Goal: Task Accomplishment & Management: Complete application form

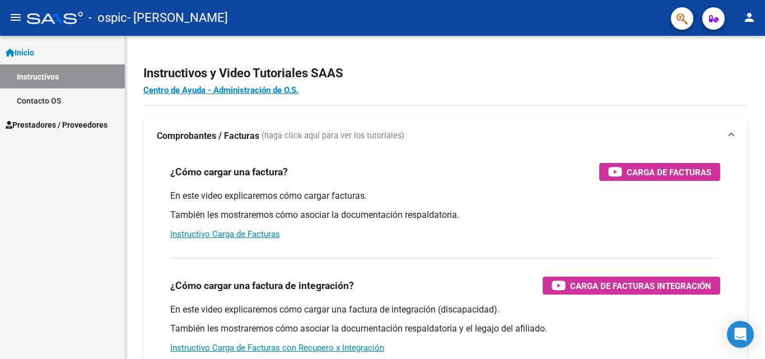
click at [25, 53] on span "Inicio" at bounding box center [20, 52] width 29 height 12
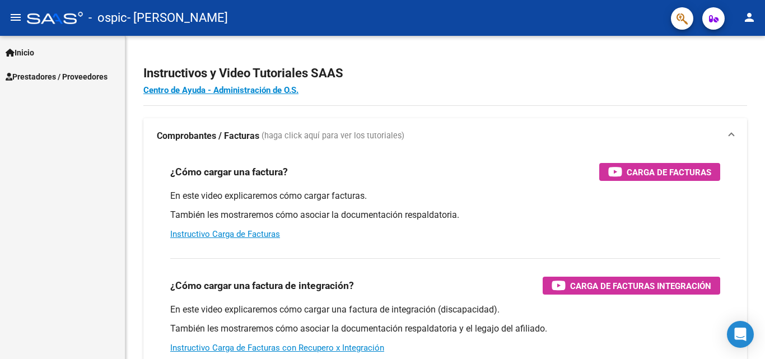
click at [81, 73] on span "Prestadores / Proveedores" at bounding box center [57, 77] width 102 height 12
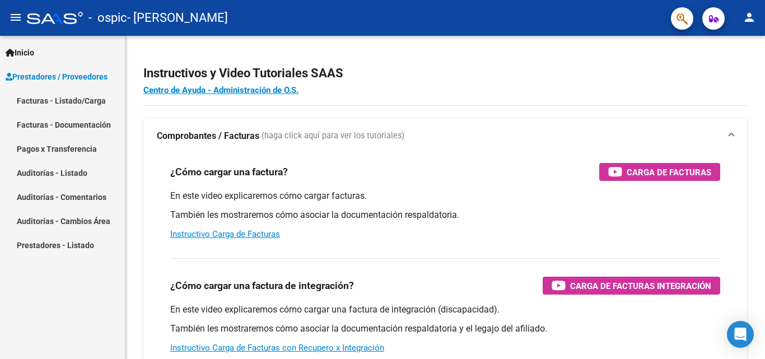
click at [93, 121] on link "Facturas - Documentación" at bounding box center [62, 125] width 125 height 24
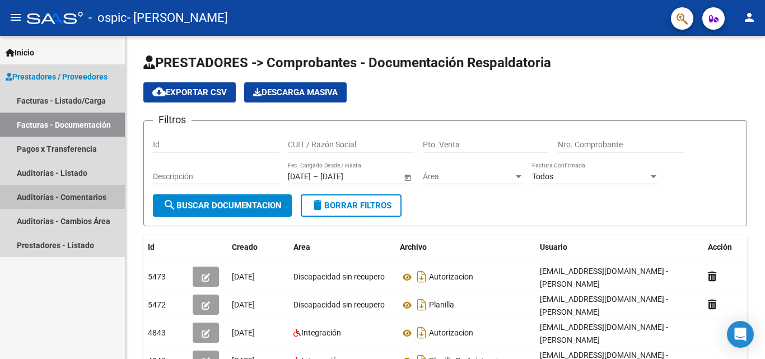
click at [81, 191] on link "Auditorías - Comentarios" at bounding box center [62, 197] width 125 height 24
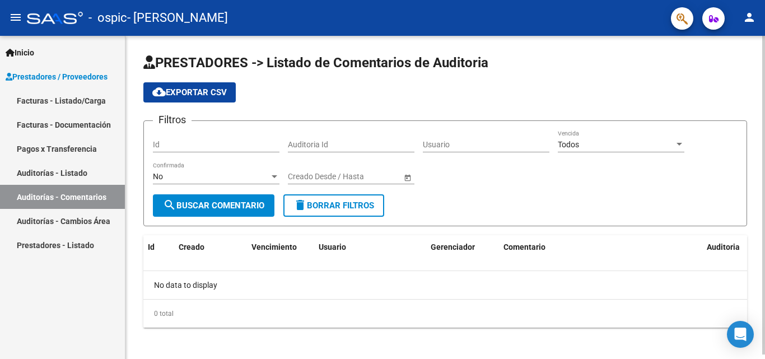
click at [219, 198] on button "search Buscar Comentario" at bounding box center [214, 205] width 122 height 22
click at [73, 249] on link "Prestadores - Listado" at bounding box center [62, 245] width 125 height 24
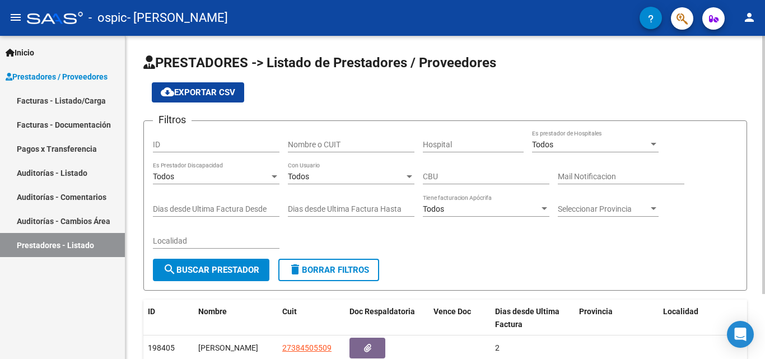
scroll to position [81, 0]
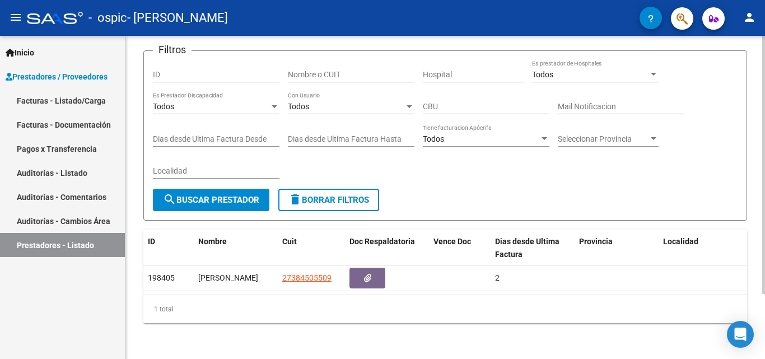
click at [763, 347] on div at bounding box center [763, 197] width 3 height 323
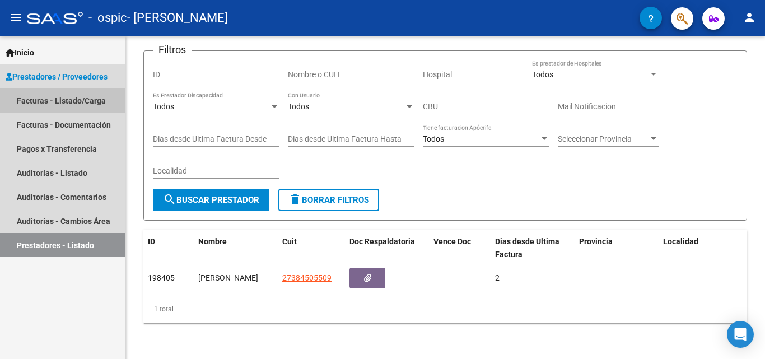
click at [76, 101] on link "Facturas - Listado/Carga" at bounding box center [62, 100] width 125 height 24
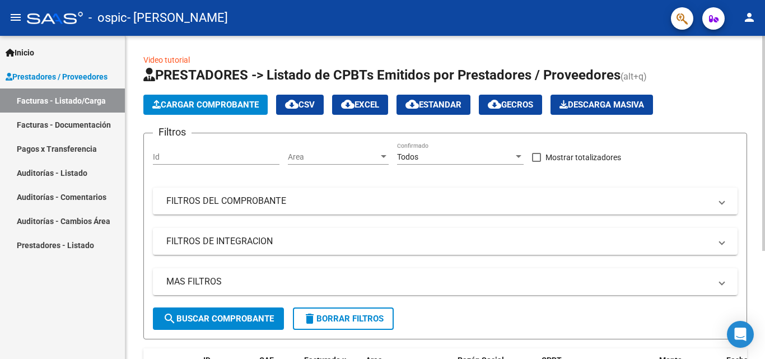
click at [760, 237] on div "Video tutorial PRESTADORES -> Listado de CPBTs Emitidos por Prestadores / Prove…" at bounding box center [444, 274] width 639 height 477
click at [760, 283] on div "Video tutorial PRESTADORES -> Listado de CPBTs Emitidos por Prestadores / Prove…" at bounding box center [444, 274] width 639 height 477
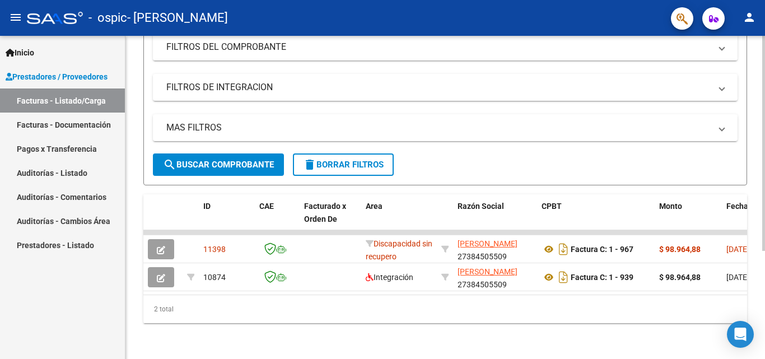
click at [764, 294] on div at bounding box center [763, 197] width 3 height 323
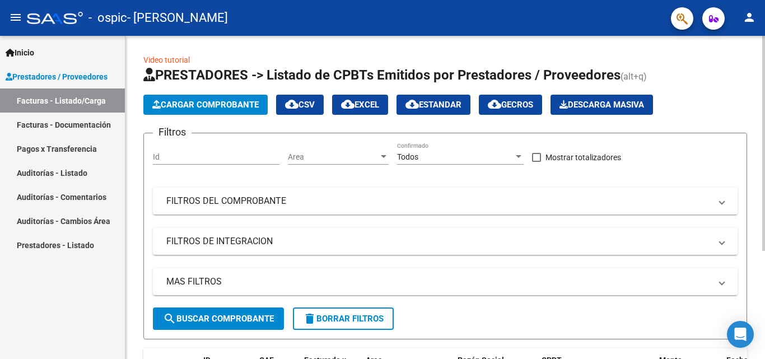
click at [764, 42] on div at bounding box center [763, 197] width 3 height 323
click at [237, 101] on span "Cargar Comprobante" at bounding box center [205, 105] width 106 height 10
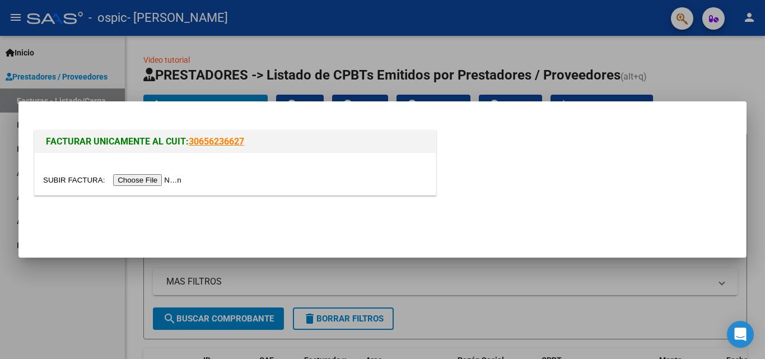
click at [162, 180] on input "file" at bounding box center [114, 180] width 142 height 12
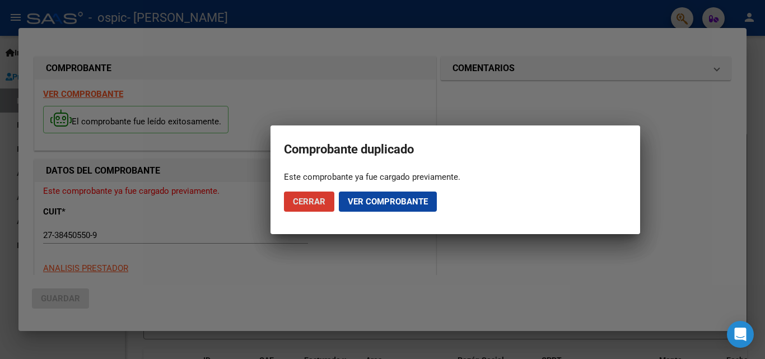
click at [363, 199] on span "Ver comprobante" at bounding box center [388, 202] width 80 height 10
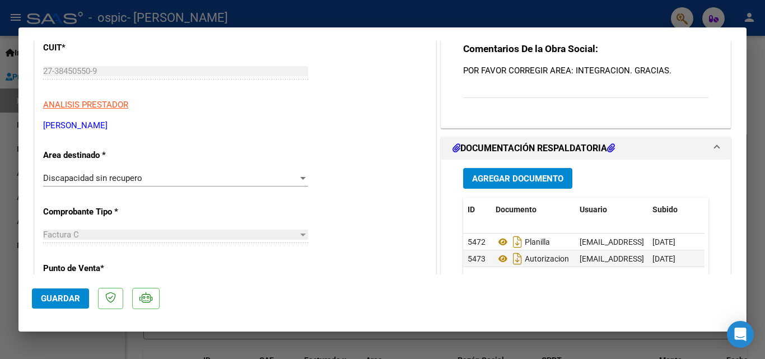
scroll to position [150, 0]
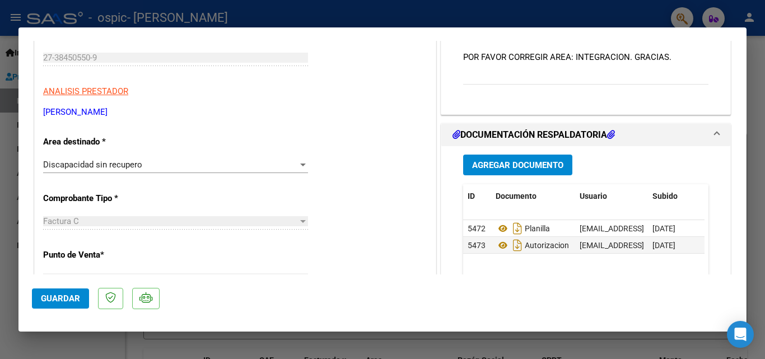
click at [179, 162] on div "Discapacidad sin recupero" at bounding box center [170, 165] width 255 height 10
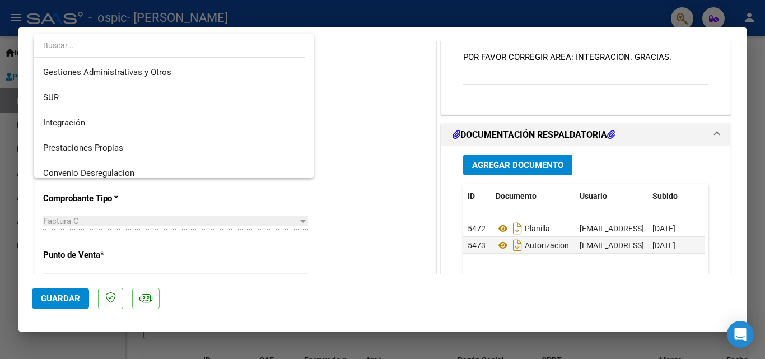
scroll to position [22, 0]
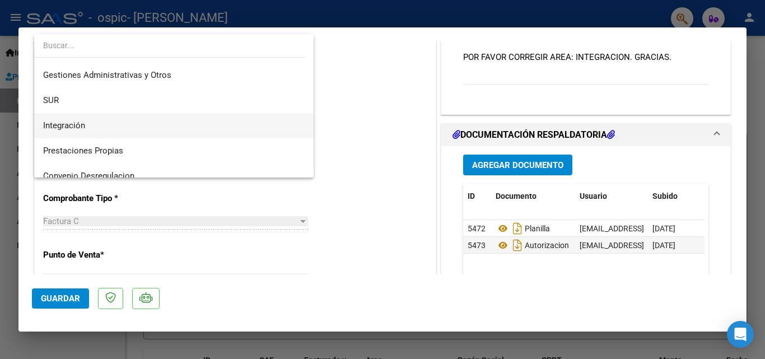
click at [67, 117] on span "Integración" at bounding box center [173, 125] width 261 height 25
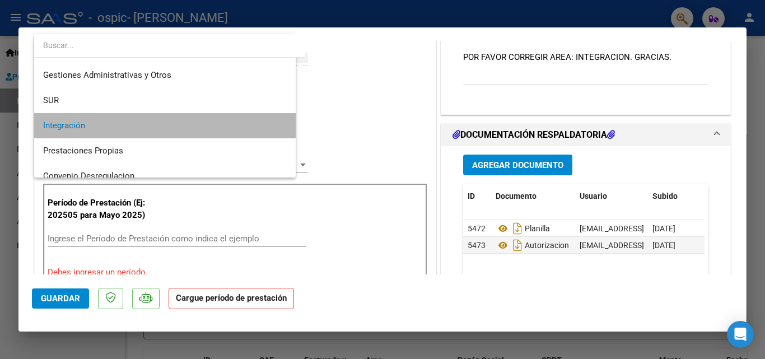
click at [67, 117] on p "[PERSON_NAME]" at bounding box center [235, 112] width 384 height 13
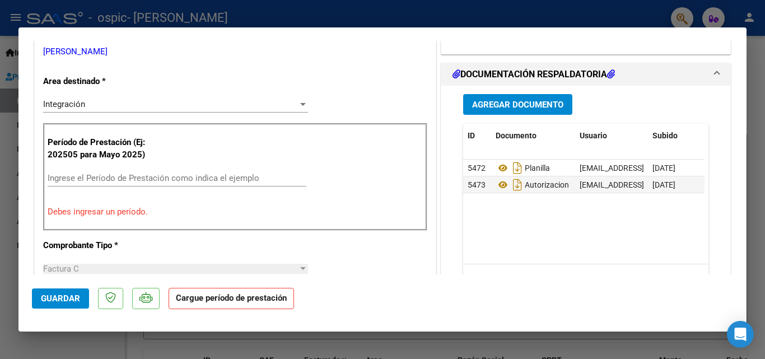
scroll to position [244, 0]
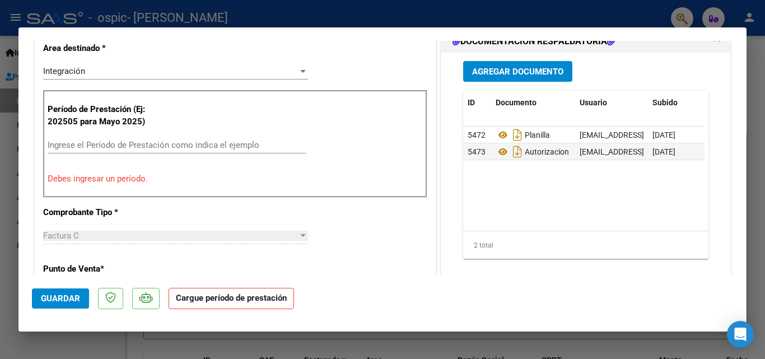
click at [155, 146] on input "Ingrese el Período de Prestación como indica el ejemplo" at bounding box center [177, 145] width 259 height 10
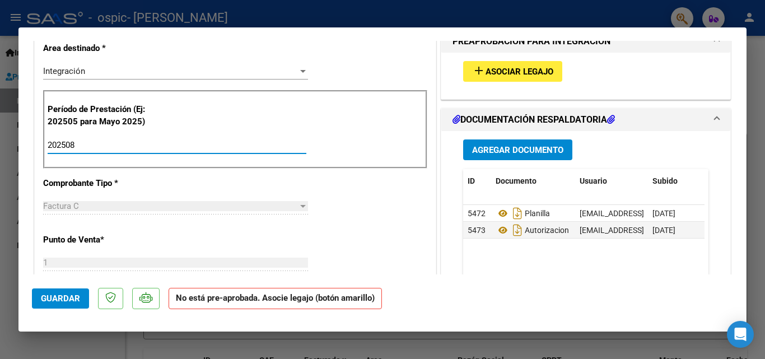
type input "202508"
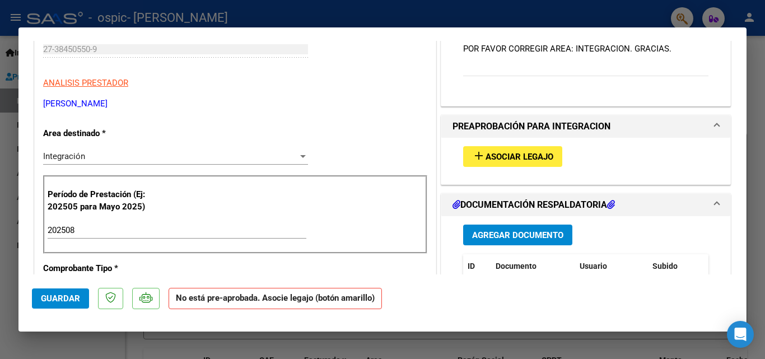
scroll to position [161, 0]
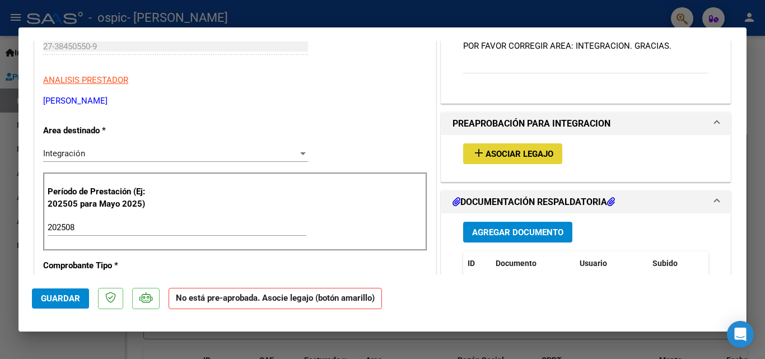
click at [501, 158] on span "Asociar Legajo" at bounding box center [519, 154] width 68 height 10
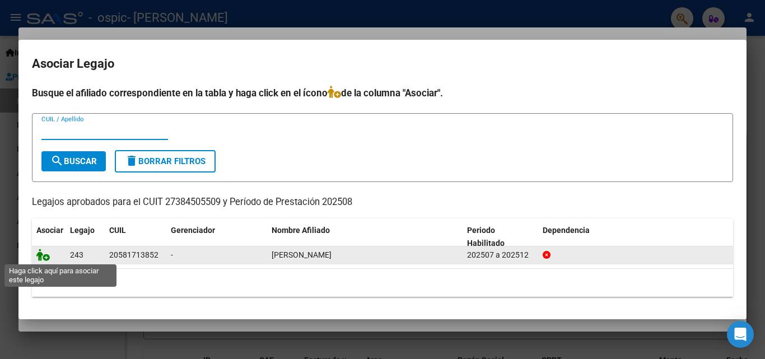
click at [44, 259] on icon at bounding box center [42, 255] width 13 height 12
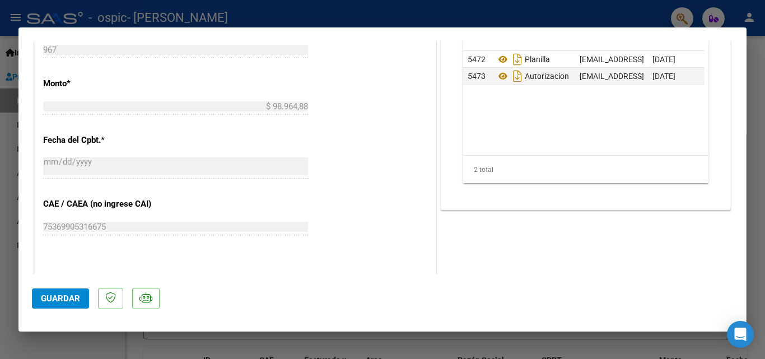
scroll to position [686, 0]
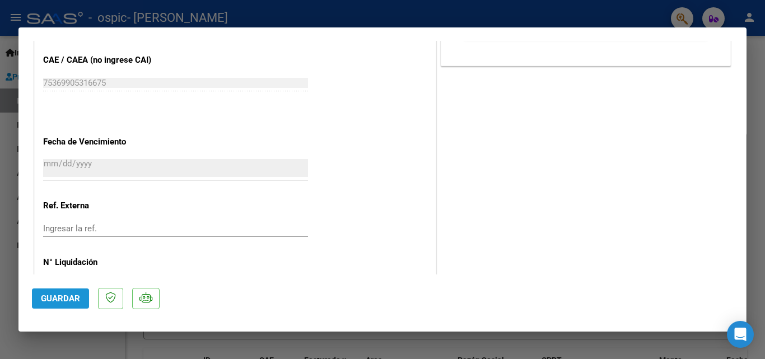
click at [46, 303] on button "Guardar" at bounding box center [60, 298] width 57 height 20
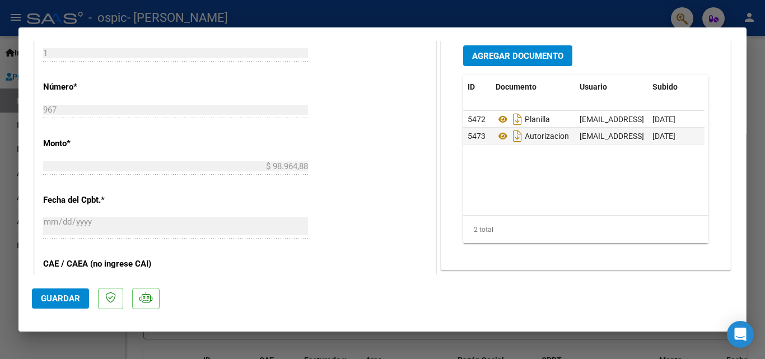
scroll to position [279, 0]
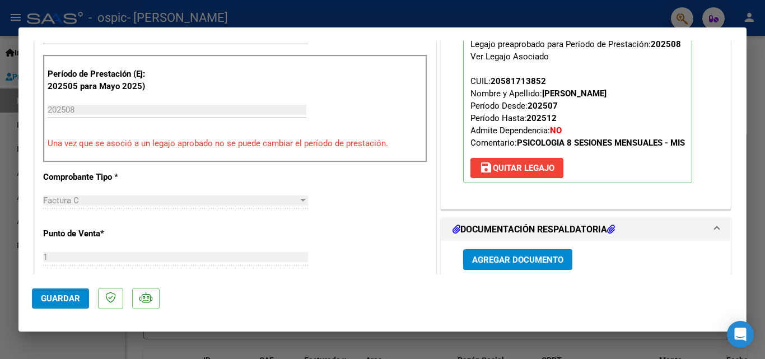
click at [735, 97] on mat-dialog-content "COMPROBANTE VER COMPROBANTE ESTADO: Recibida. En proceso de confirmacion/acepta…" at bounding box center [382, 157] width 728 height 233
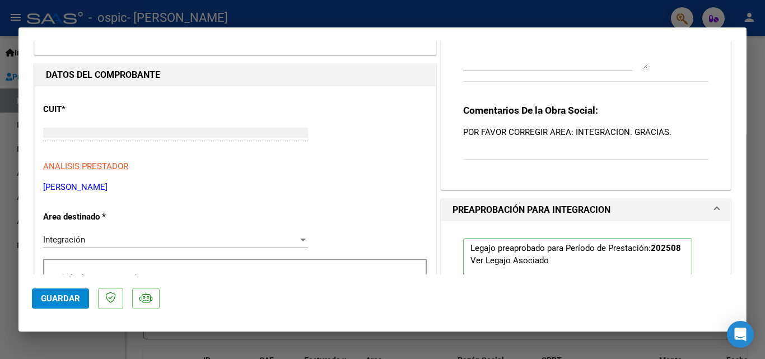
type input "$ 0,00"
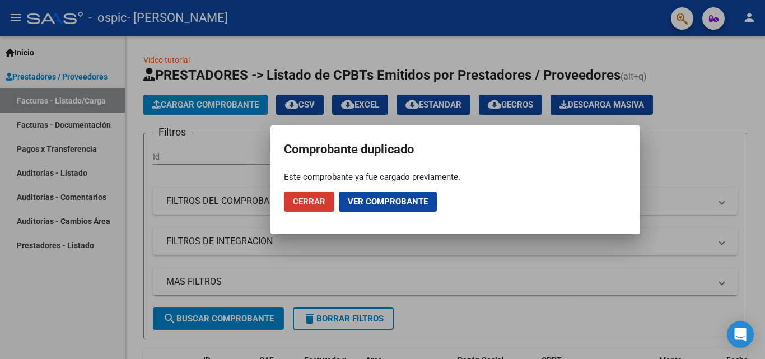
click at [324, 202] on span "Cerrar" at bounding box center [309, 202] width 32 height 10
